Goal: Task Accomplishment & Management: Use online tool/utility

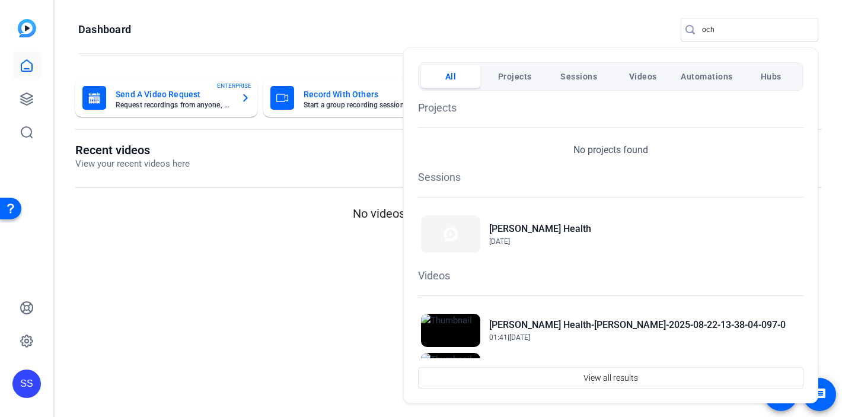
click at [30, 340] on div at bounding box center [421, 208] width 842 height 417
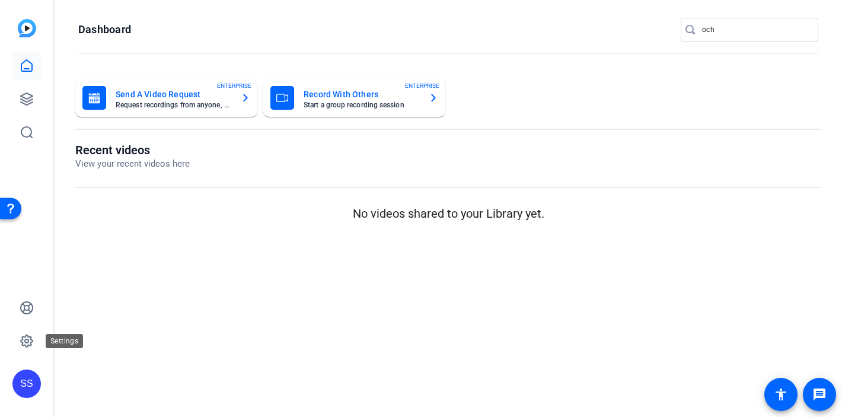
click at [30, 340] on icon at bounding box center [27, 341] width 14 height 14
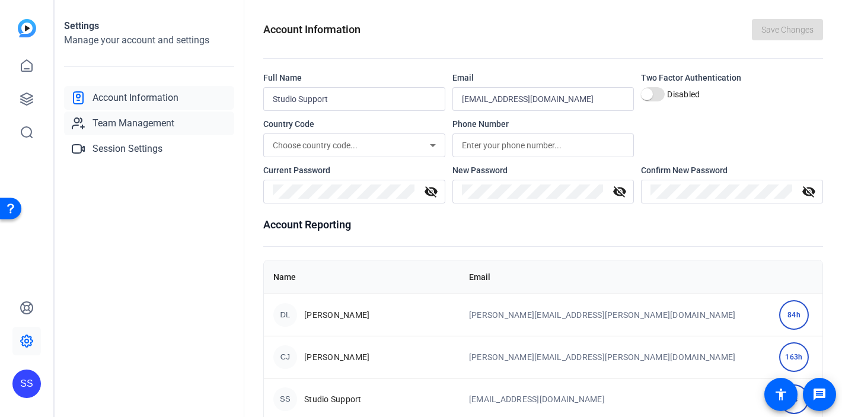
click at [147, 128] on span "Team Management" at bounding box center [133, 123] width 82 height 14
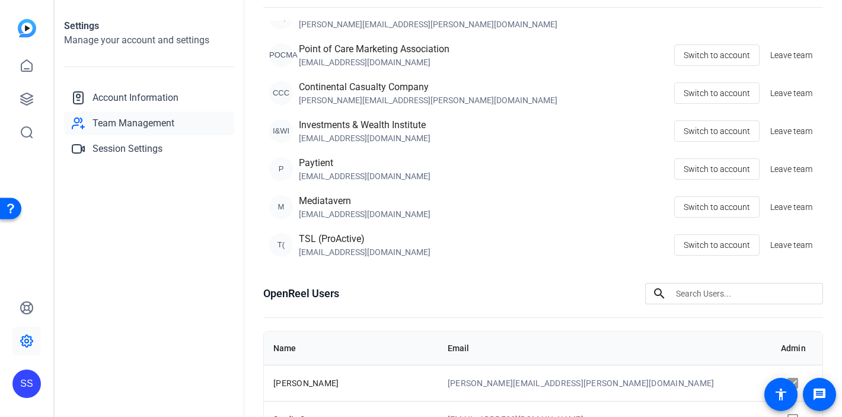
scroll to position [107, 0]
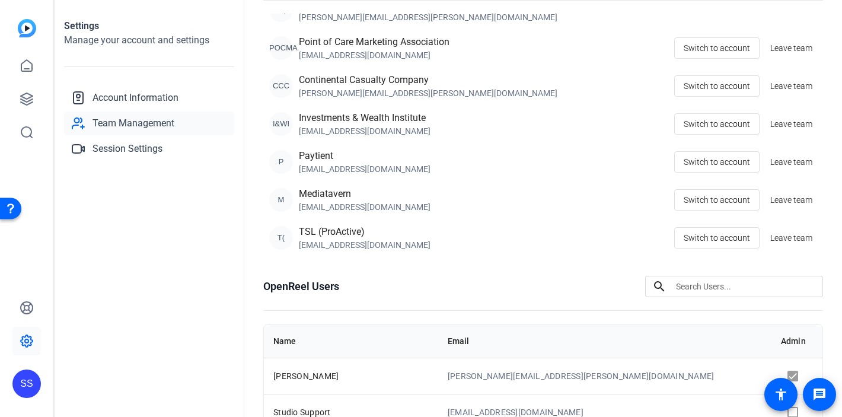
click at [21, 385] on div "SS" at bounding box center [26, 383] width 28 height 28
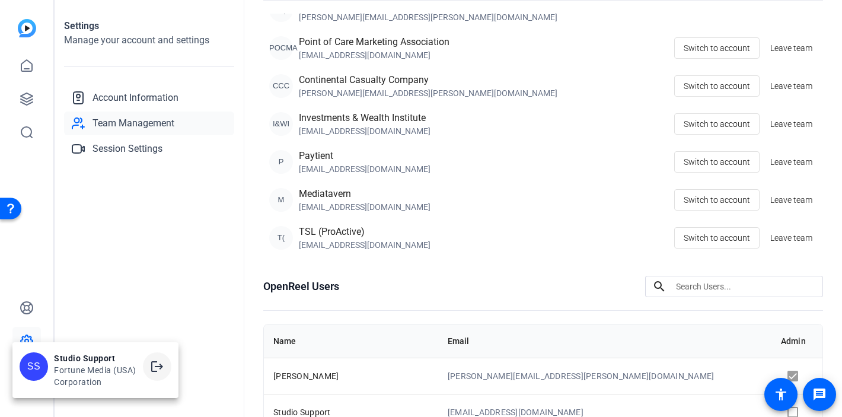
click at [156, 370] on mat-icon "logout" at bounding box center [157, 366] width 14 height 14
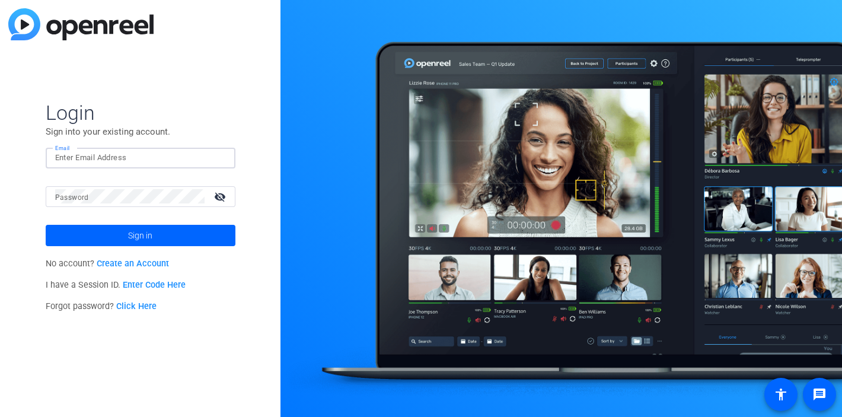
click at [221, 159] on div at bounding box center [140, 158] width 171 height 21
click at [219, 156] on img at bounding box center [216, 158] width 8 height 14
type input "[EMAIL_ADDRESS][DOMAIN_NAME]"
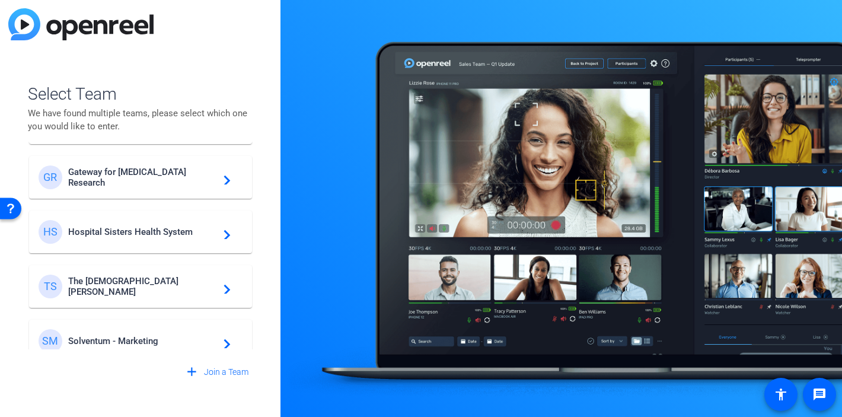
scroll to position [286, 0]
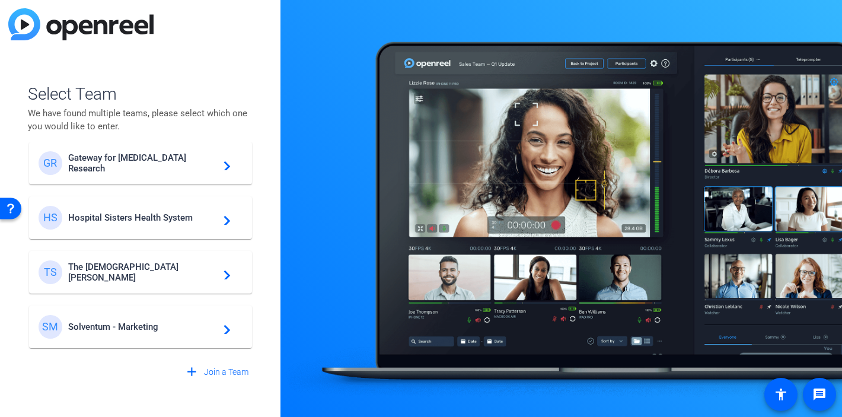
click at [114, 161] on span "Gateway for [MEDICAL_DATA] Research" at bounding box center [142, 162] width 148 height 21
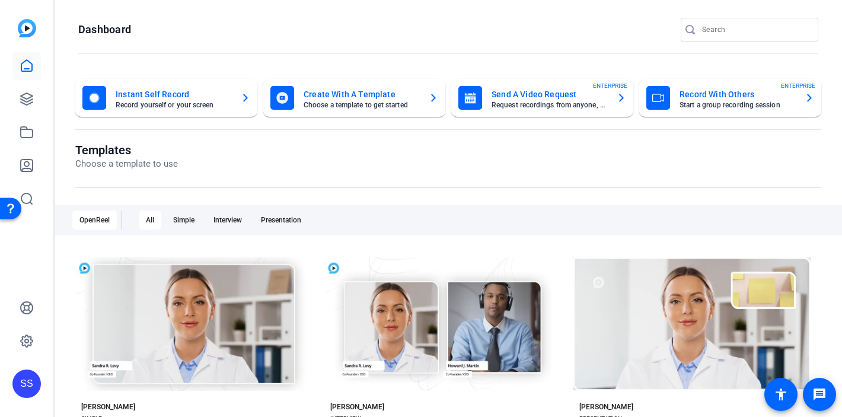
click at [28, 375] on div "SS" at bounding box center [26, 383] width 28 height 28
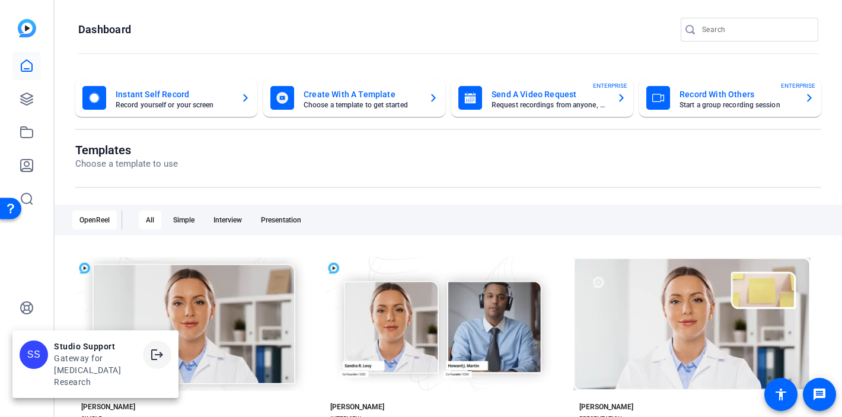
click at [162, 362] on mat-icon "logout" at bounding box center [157, 354] width 14 height 14
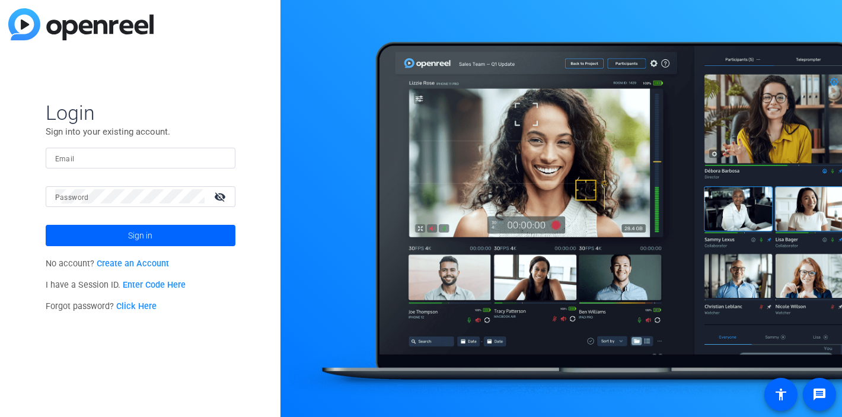
click at [214, 158] on div at bounding box center [140, 158] width 171 height 21
type input "studiosupport+2@openreel.com"
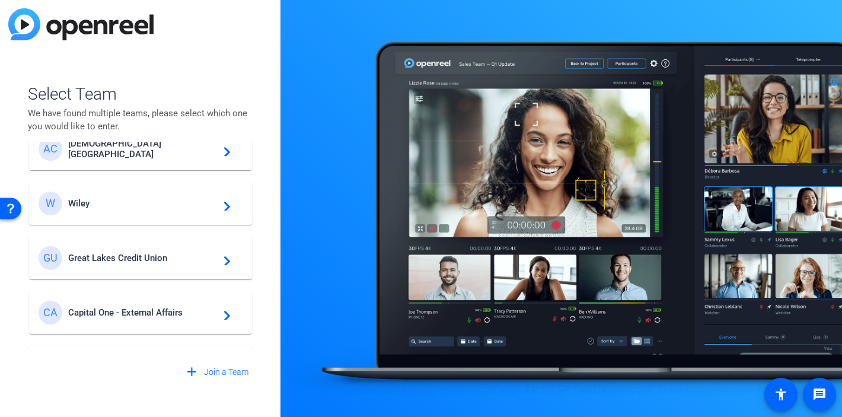
scroll to position [30, 0]
click at [154, 250] on span "Great Lakes Credit Union" at bounding box center [142, 255] width 148 height 11
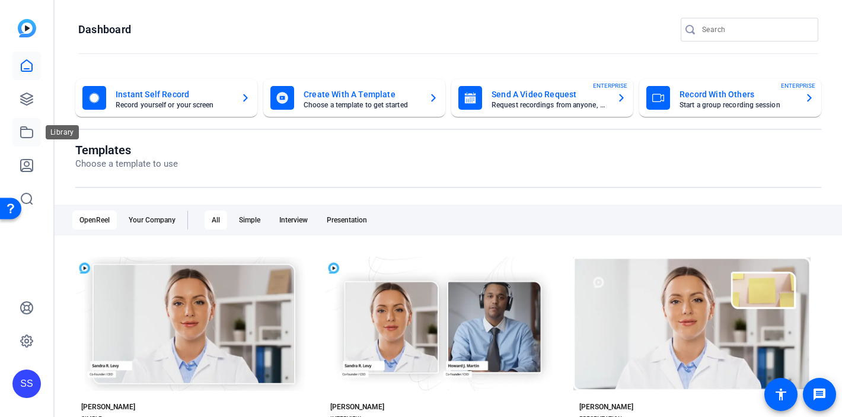
click at [30, 137] on icon at bounding box center [27, 132] width 12 height 11
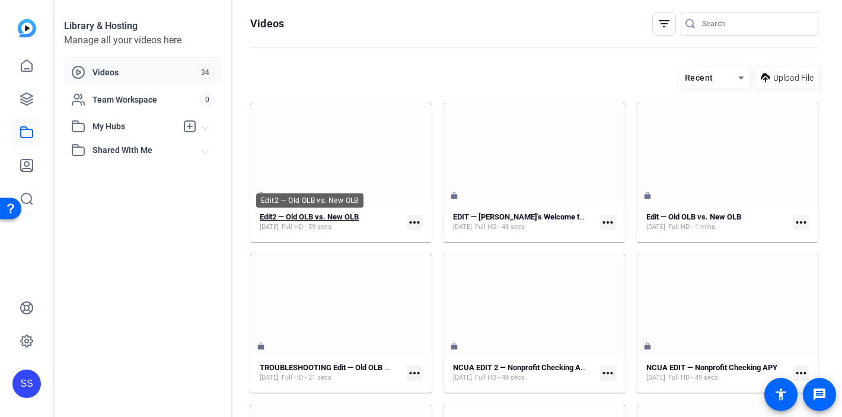
click at [318, 216] on strong "Edit2 — Old OLB vs. New OLB" at bounding box center [309, 216] width 99 height 9
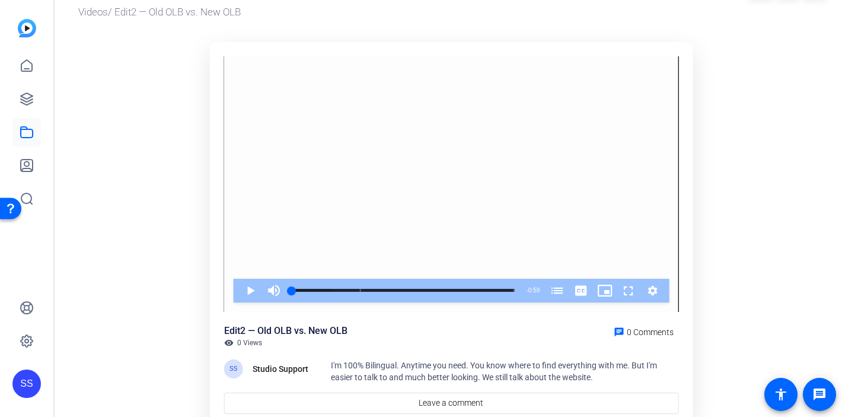
scroll to position [67, 0]
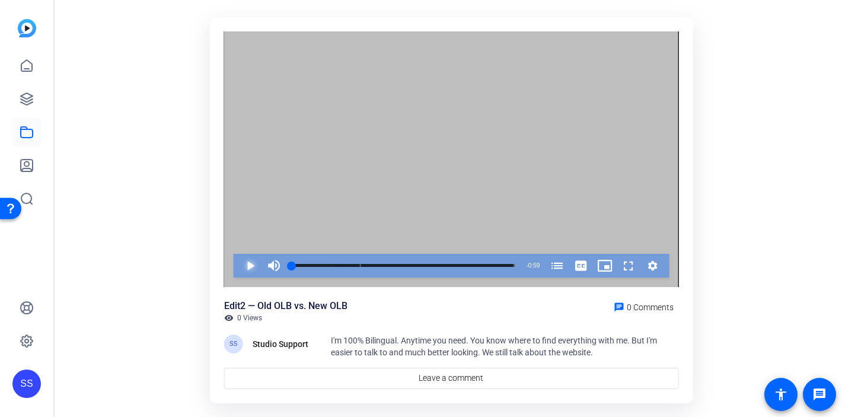
click at [238, 263] on span "Video Player" at bounding box center [238, 266] width 0 height 24
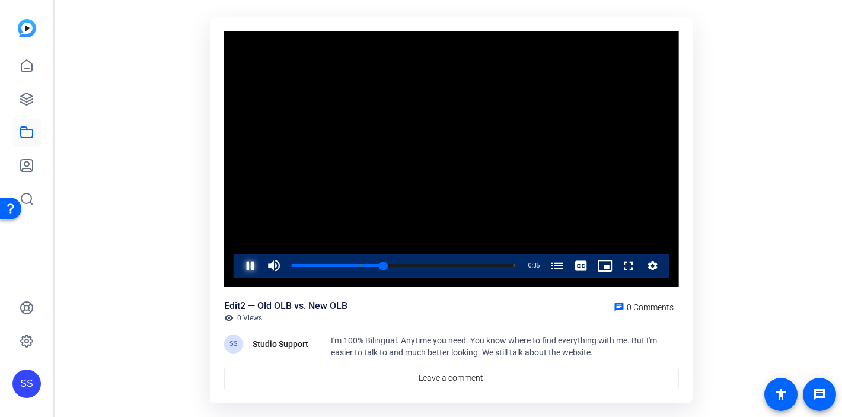
click at [238, 259] on span "Video Player" at bounding box center [238, 266] width 0 height 24
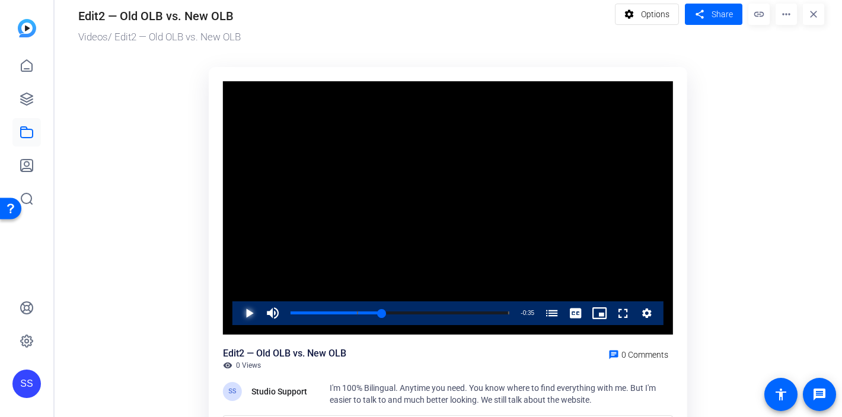
scroll to position [0, 0]
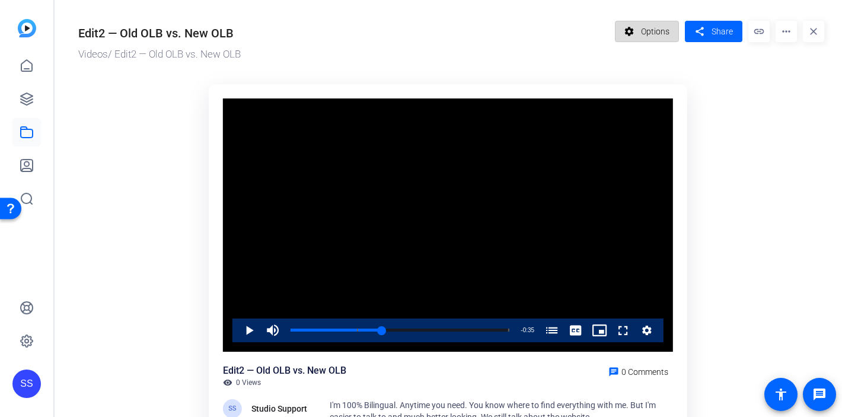
click at [651, 39] on span "Options" at bounding box center [655, 31] width 28 height 23
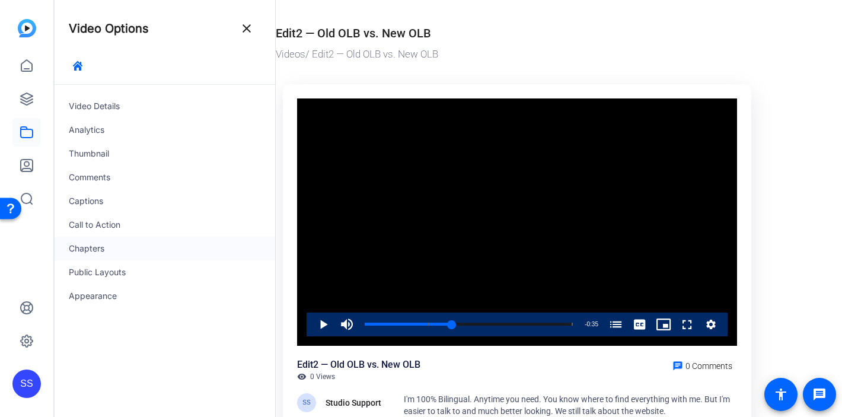
click at [93, 247] on div "Chapters" at bounding box center [165, 248] width 220 height 24
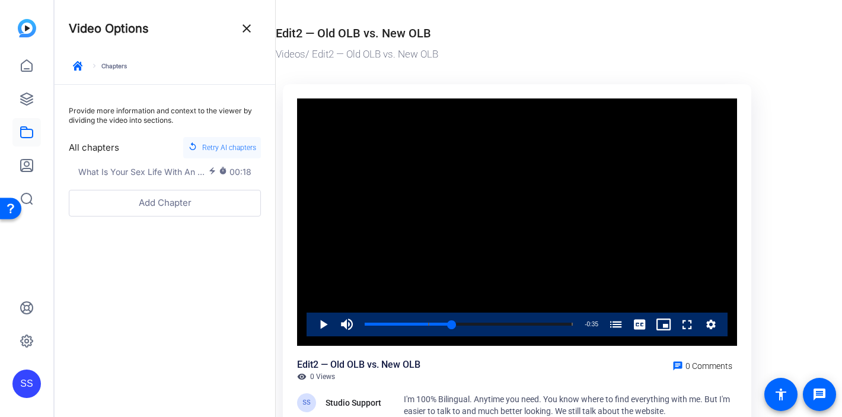
click at [215, 145] on span "Retry AI chapters" at bounding box center [229, 147] width 54 height 15
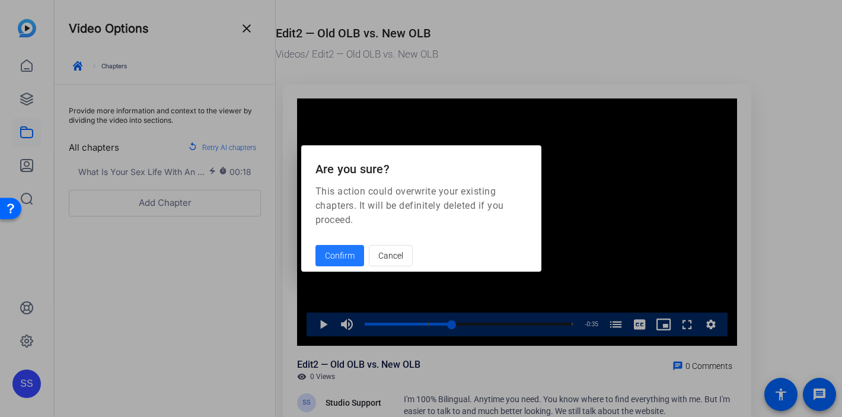
click at [342, 253] on span "Confirm" at bounding box center [340, 256] width 30 height 12
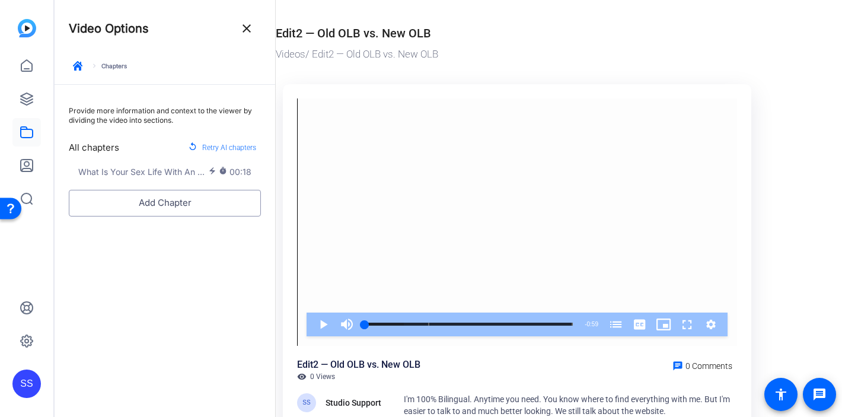
click at [186, 202] on button "Add Chapter" at bounding box center [165, 203] width 192 height 27
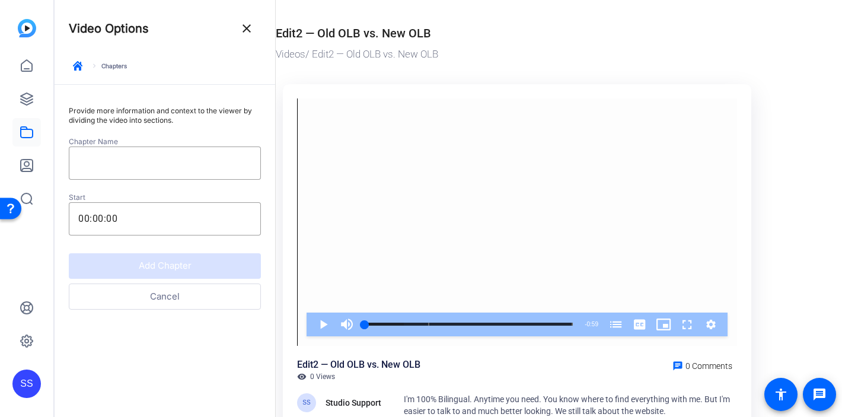
click at [180, 293] on button "Cancel" at bounding box center [165, 296] width 192 height 27
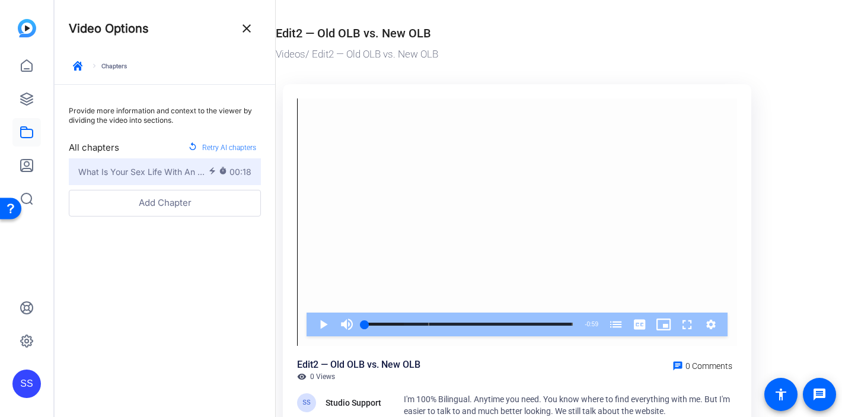
click at [224, 169] on mat-icon "timer" at bounding box center [224, 172] width 11 height 11
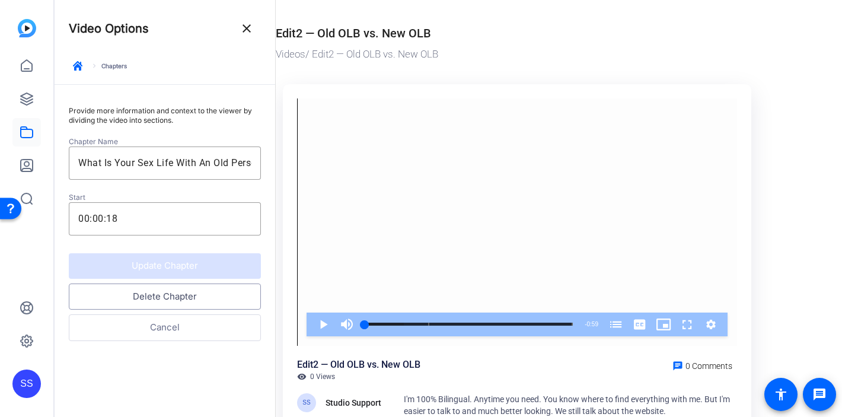
click at [171, 302] on button "Delete Chapter" at bounding box center [165, 296] width 192 height 27
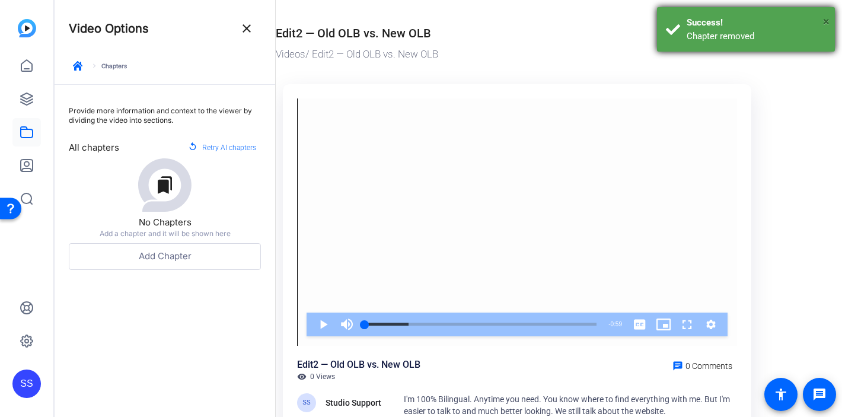
click at [827, 22] on span "×" at bounding box center [826, 21] width 7 height 14
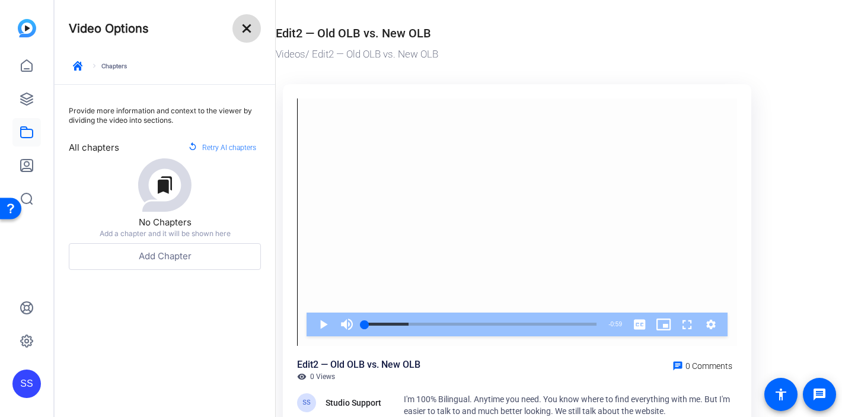
click at [250, 28] on mat-icon "close" at bounding box center [246, 28] width 14 height 14
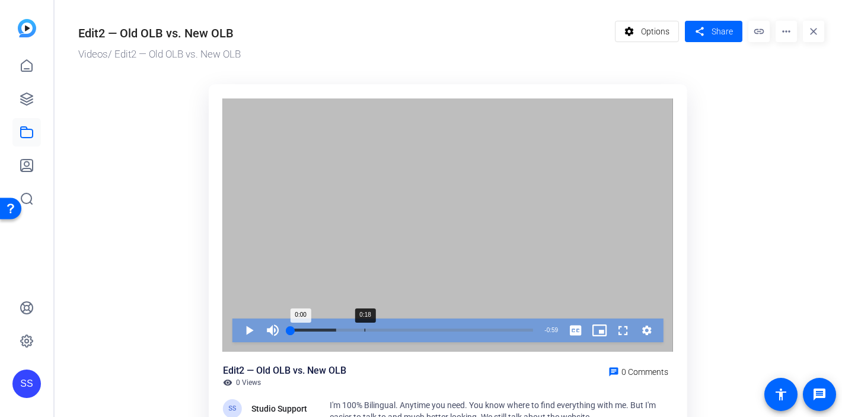
click at [364, 330] on div "0:18" at bounding box center [364, 329] width 1 height 3
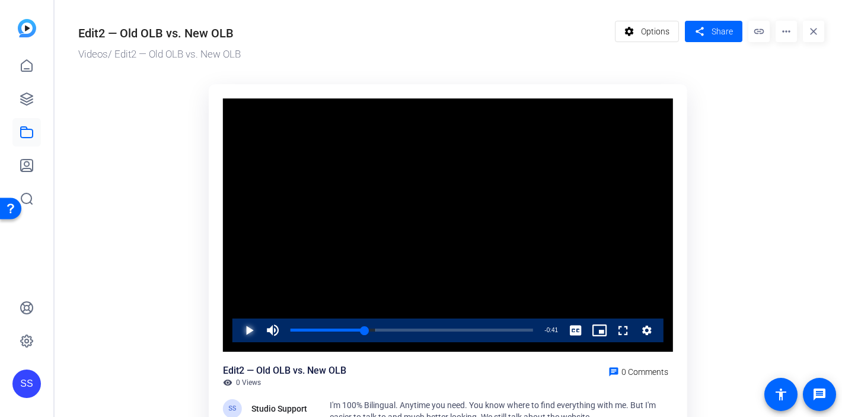
click at [237, 332] on span "Video Player" at bounding box center [237, 330] width 0 height 24
